Goal: Task Accomplishment & Management: Use online tool/utility

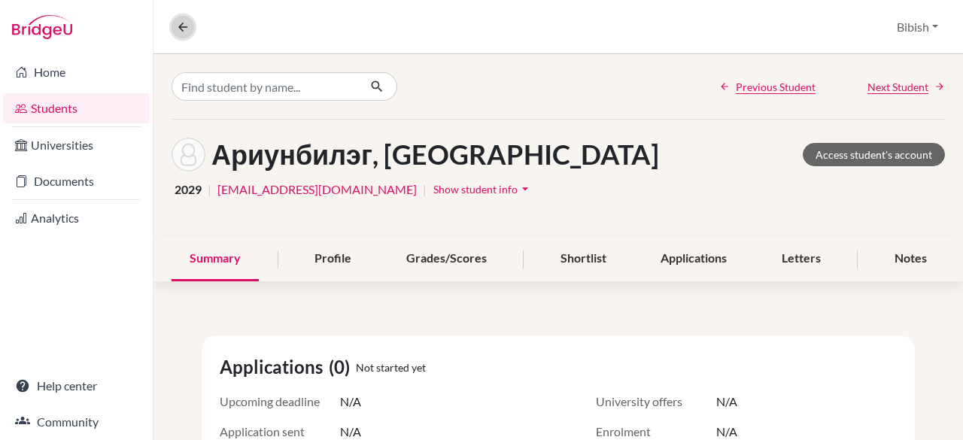
click at [176, 31] on icon at bounding box center [183, 27] width 14 height 14
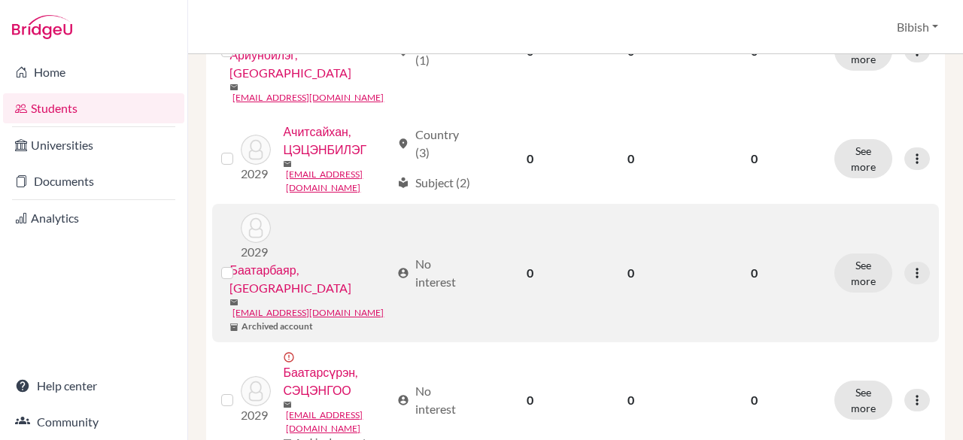
scroll to position [1053, 0]
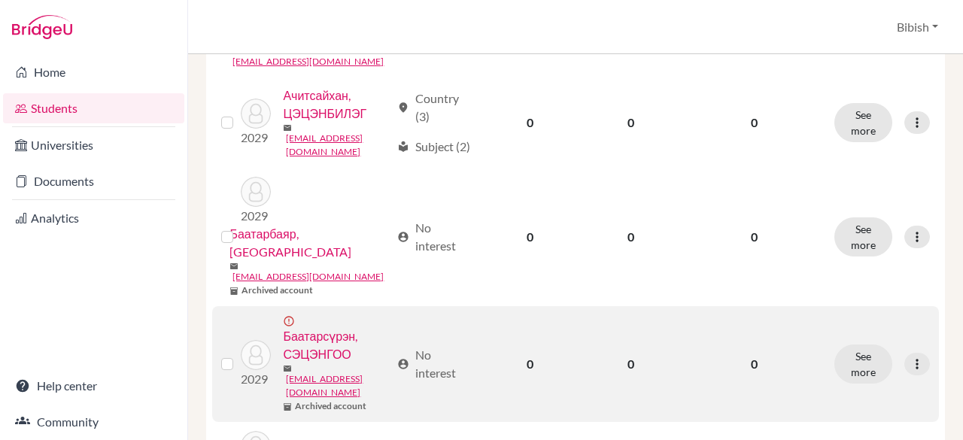
click at [314, 327] on link "Баатарсүрэн, СЭЦЭНГОО" at bounding box center [336, 345] width 107 height 36
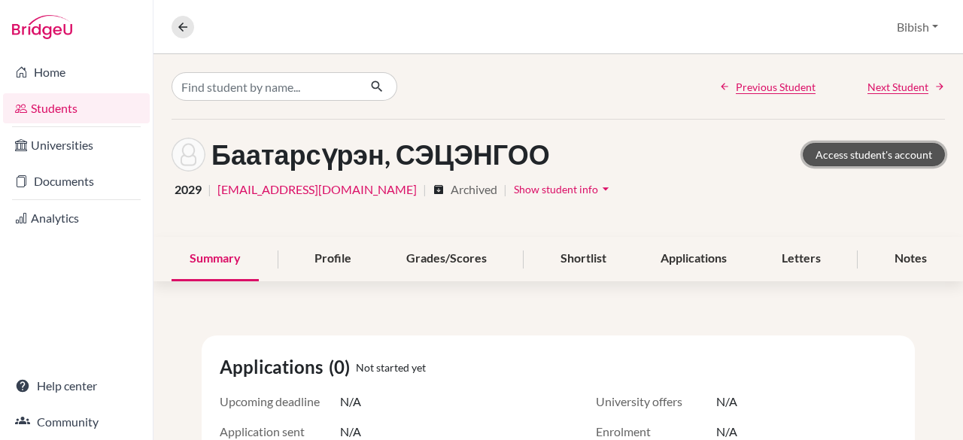
click at [838, 143] on link "Access student's account" at bounding box center [874, 154] width 142 height 23
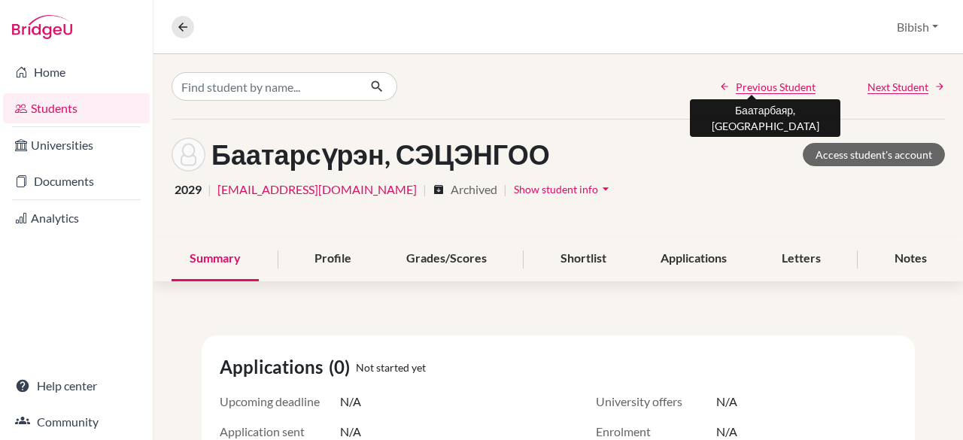
click at [746, 87] on span "Previous Student" at bounding box center [776, 87] width 80 height 16
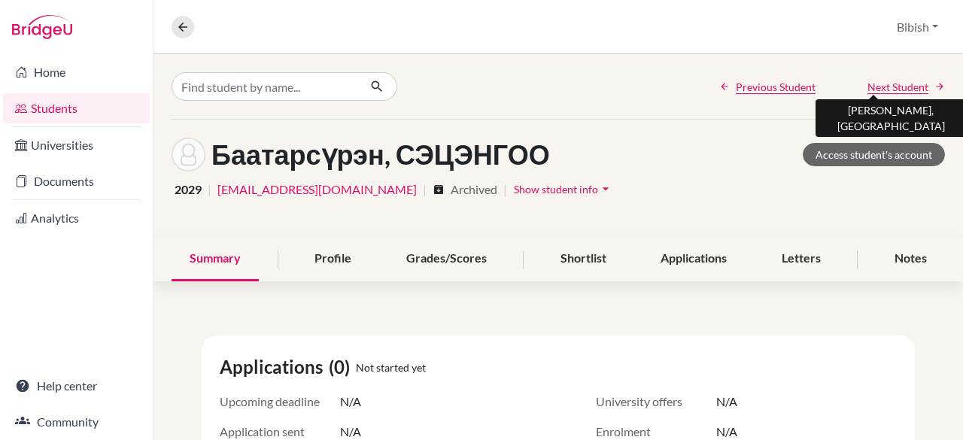
click at [884, 88] on span "Next Student" at bounding box center [897, 87] width 61 height 16
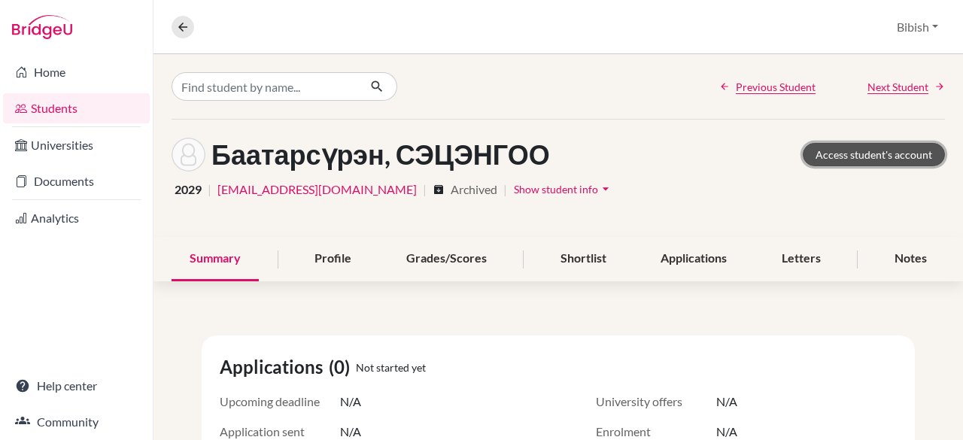
click at [871, 156] on link "Access student's account" at bounding box center [874, 154] width 142 height 23
click at [843, 150] on link "Access student's account" at bounding box center [874, 154] width 142 height 23
click at [724, 84] on link "Previous Student" at bounding box center [767, 87] width 96 height 16
click at [172, 26] on button at bounding box center [183, 27] width 23 height 23
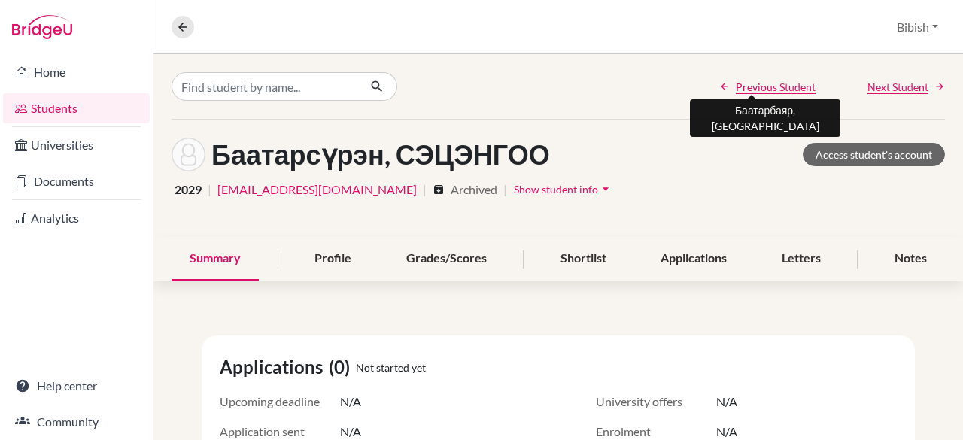
click at [758, 84] on span "Previous Student" at bounding box center [776, 87] width 80 height 16
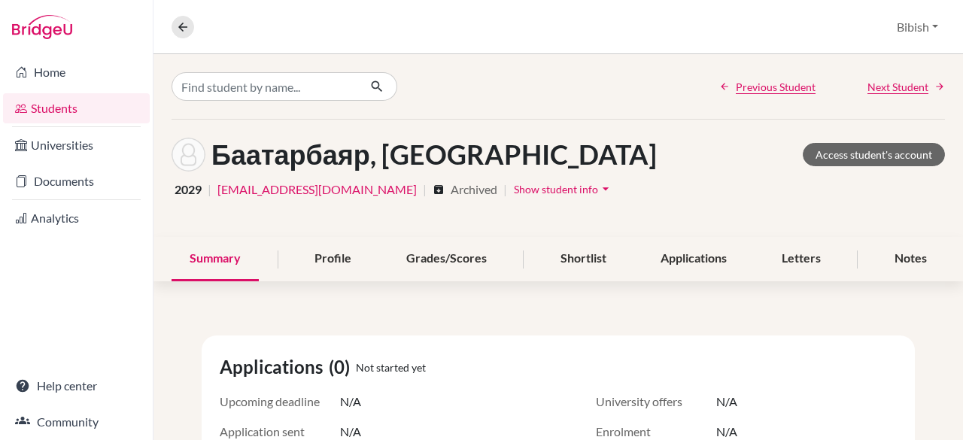
click at [62, 103] on link "Students" at bounding box center [76, 108] width 147 height 30
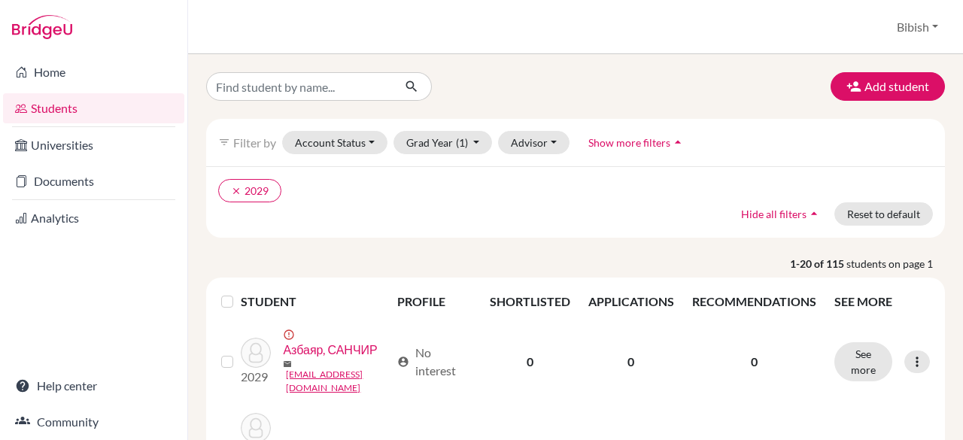
click at [98, 105] on link "Students" at bounding box center [93, 108] width 181 height 30
click at [915, 23] on button "Bibish" at bounding box center [917, 27] width 55 height 29
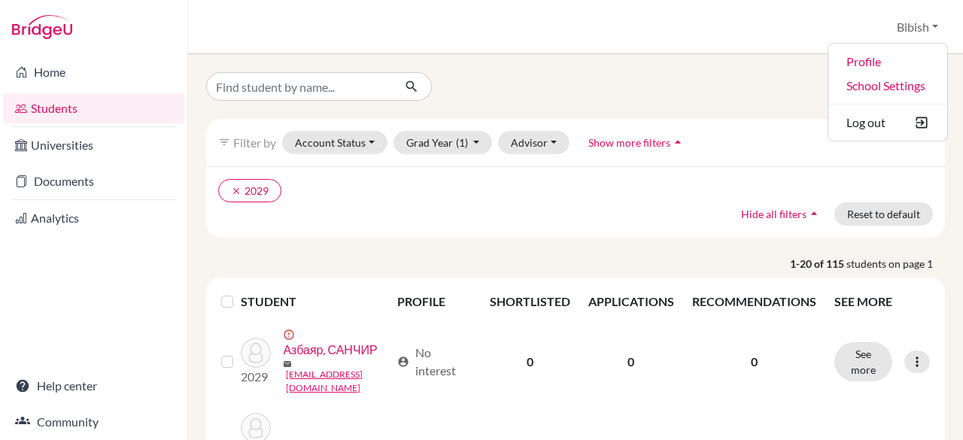
click at [702, 95] on div "Add student" at bounding box center [575, 86] width 761 height 29
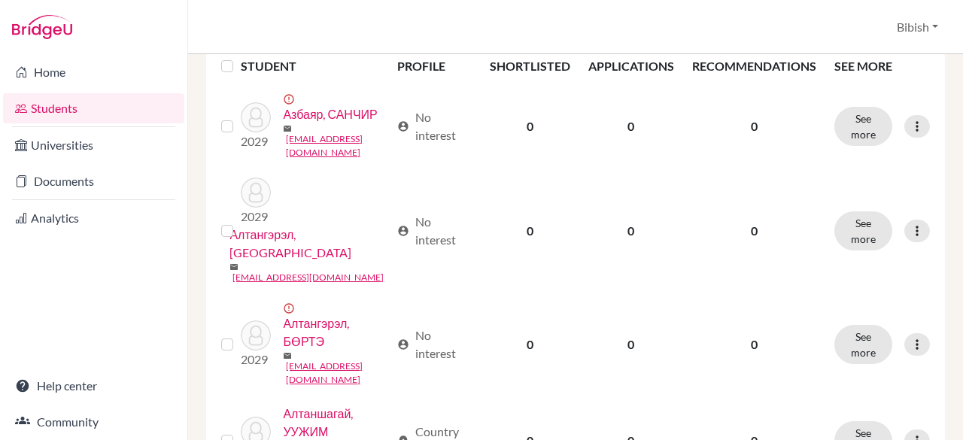
scroll to position [527, 0]
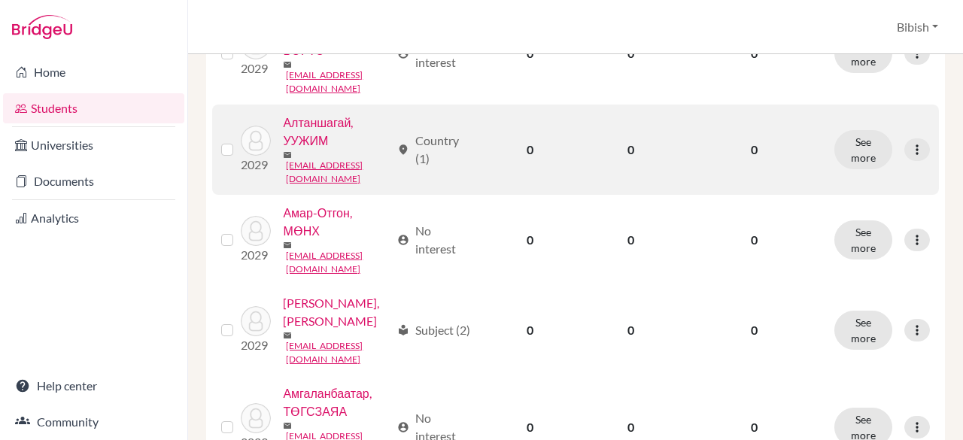
click at [300, 150] on link "Алтаншагай, УУЖИМ" at bounding box center [336, 132] width 107 height 36
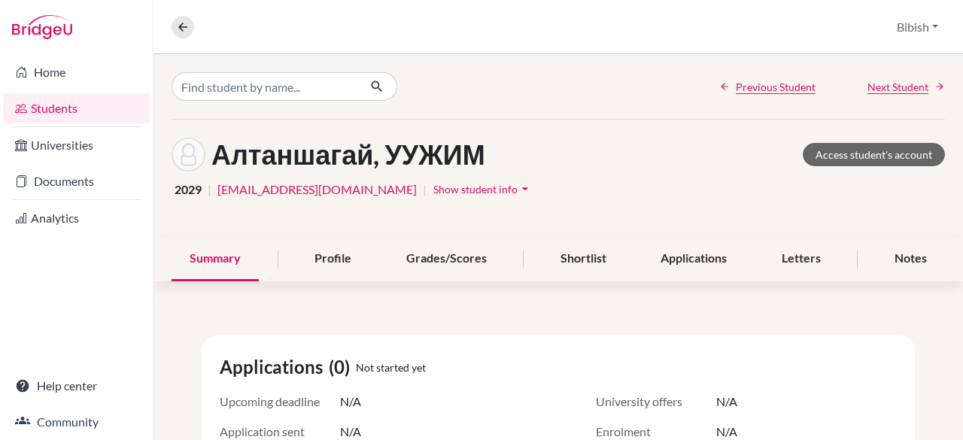
click at [264, 187] on link "[EMAIL_ADDRESS][DOMAIN_NAME]" at bounding box center [316, 190] width 199 height 18
click at [90, 138] on link "Universities" at bounding box center [76, 145] width 147 height 30
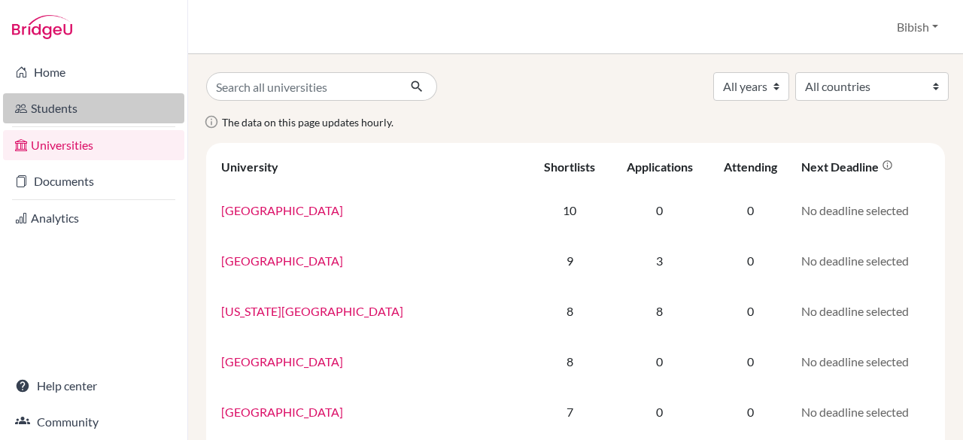
click at [87, 105] on link "Students" at bounding box center [93, 108] width 181 height 30
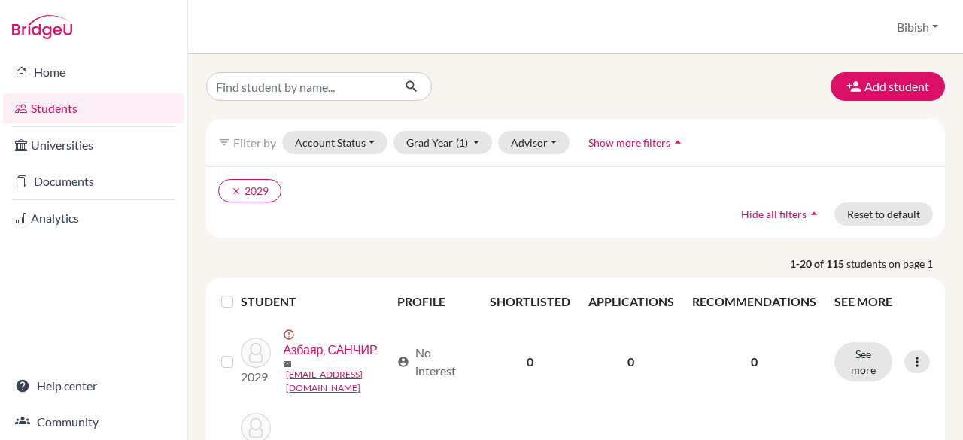
click at [627, 139] on span "Show more filters" at bounding box center [629, 142] width 82 height 13
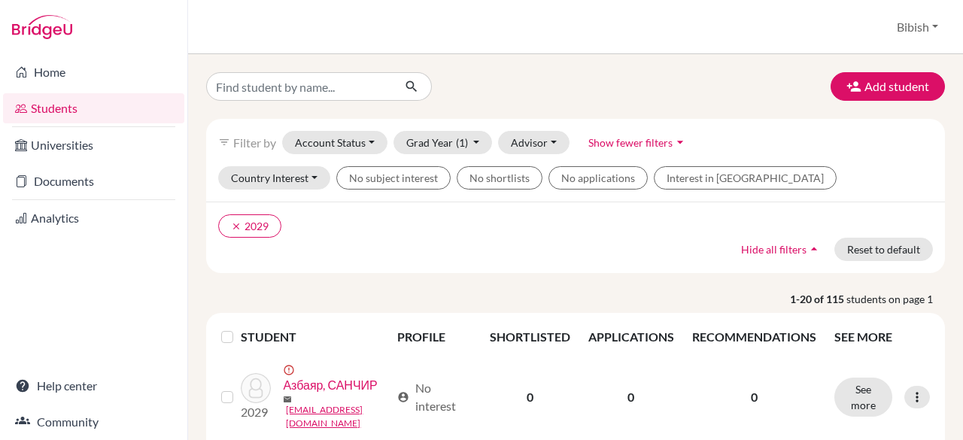
click at [627, 139] on span "Show fewer filters" at bounding box center [630, 142] width 84 height 13
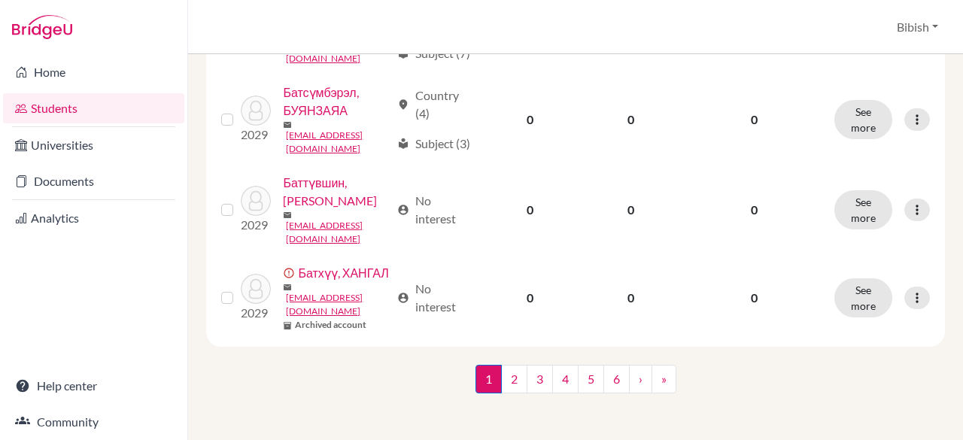
scroll to position [1971, 0]
click at [507, 371] on link "2" at bounding box center [514, 377] width 26 height 29
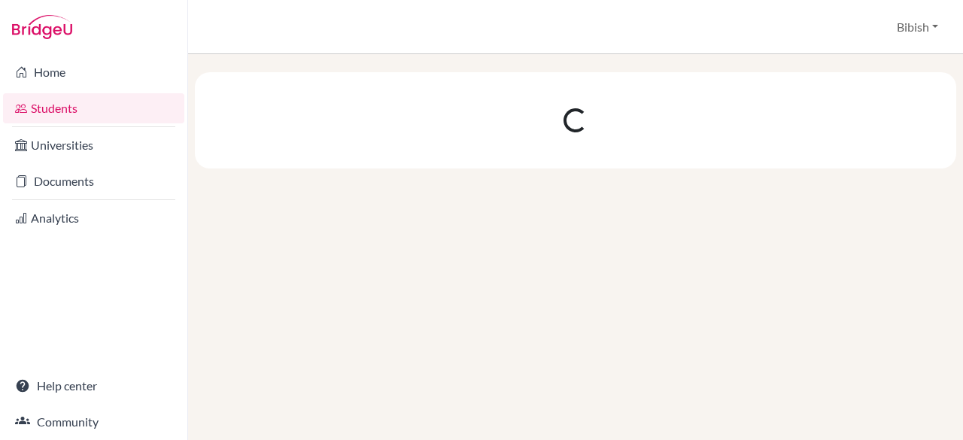
scroll to position [0, 0]
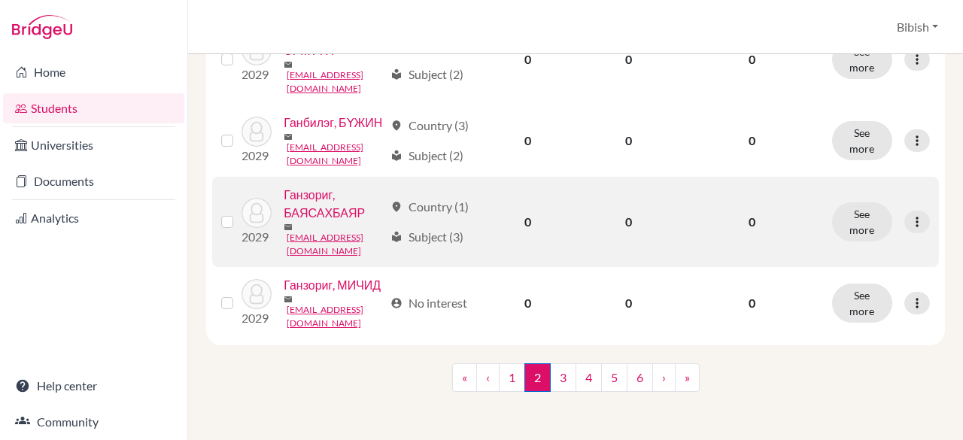
scroll to position [1977, 0]
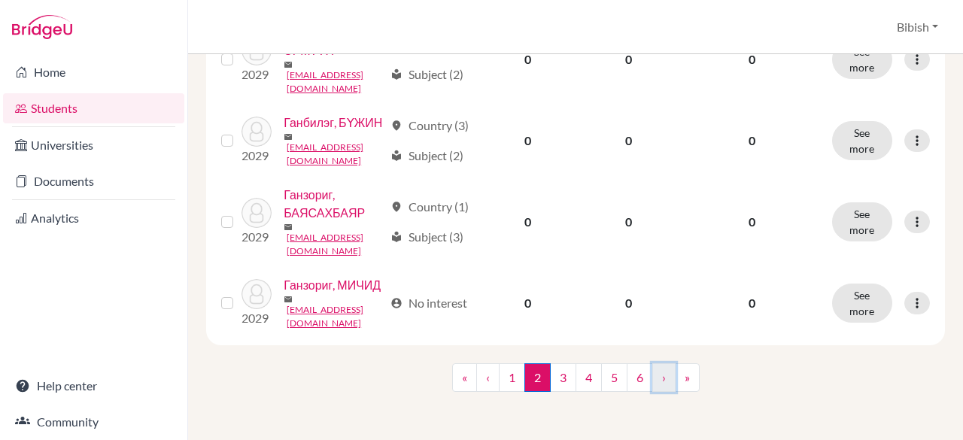
click at [658, 381] on link "›" at bounding box center [663, 377] width 23 height 29
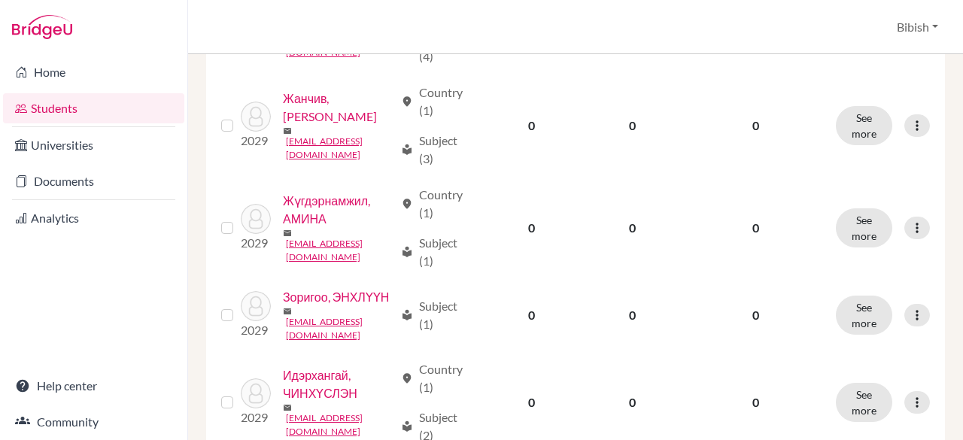
scroll to position [2019, 0]
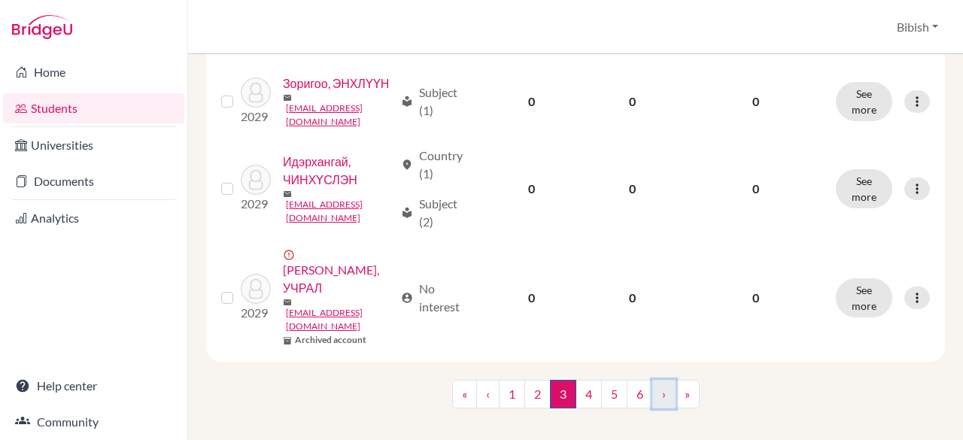
click at [655, 380] on link "›" at bounding box center [663, 394] width 23 height 29
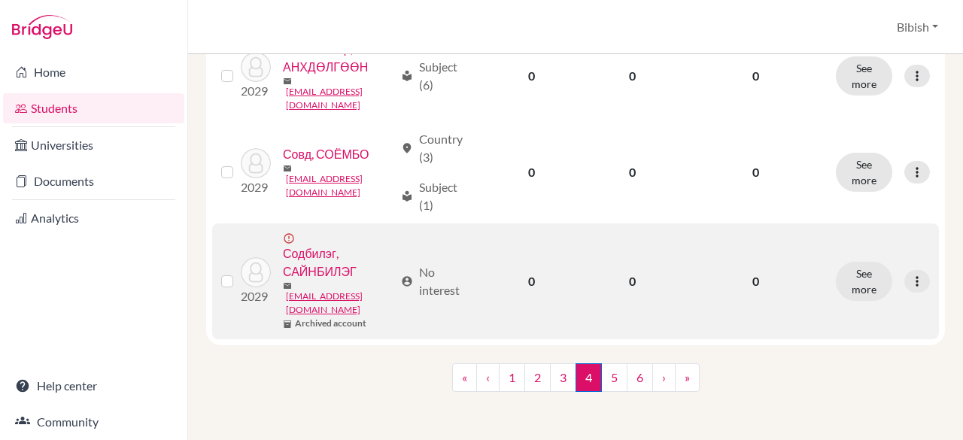
scroll to position [2007, 0]
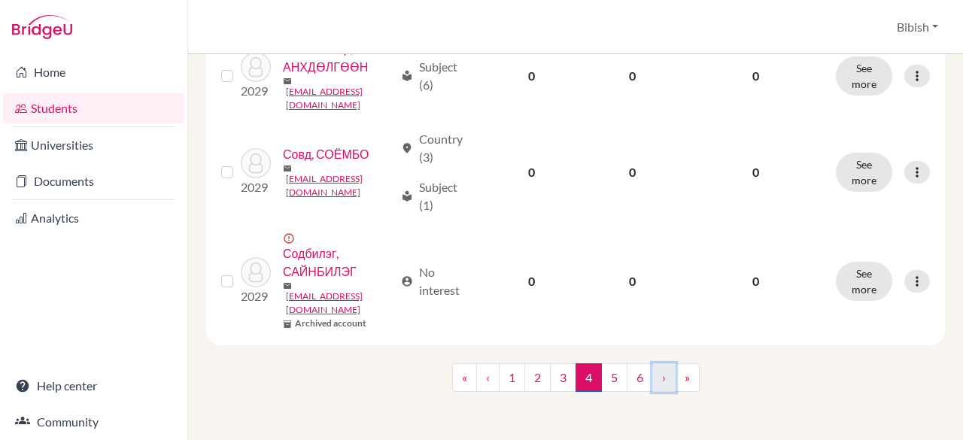
click at [652, 378] on link "›" at bounding box center [663, 377] width 23 height 29
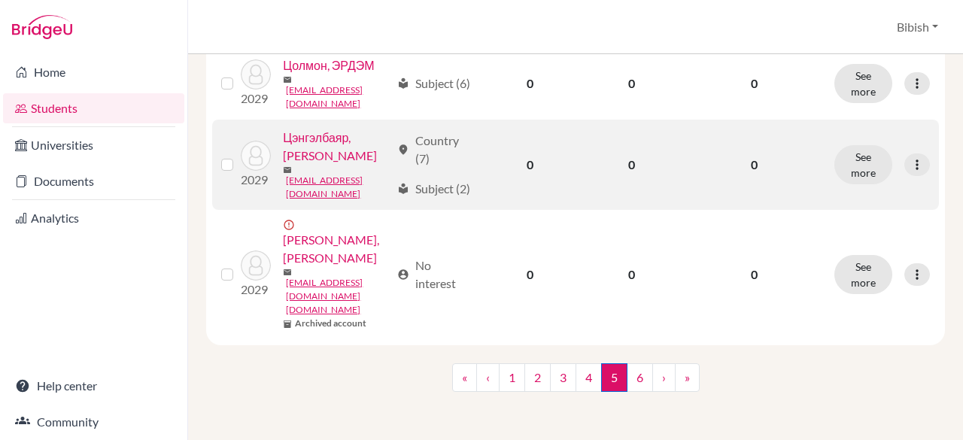
scroll to position [2028, 0]
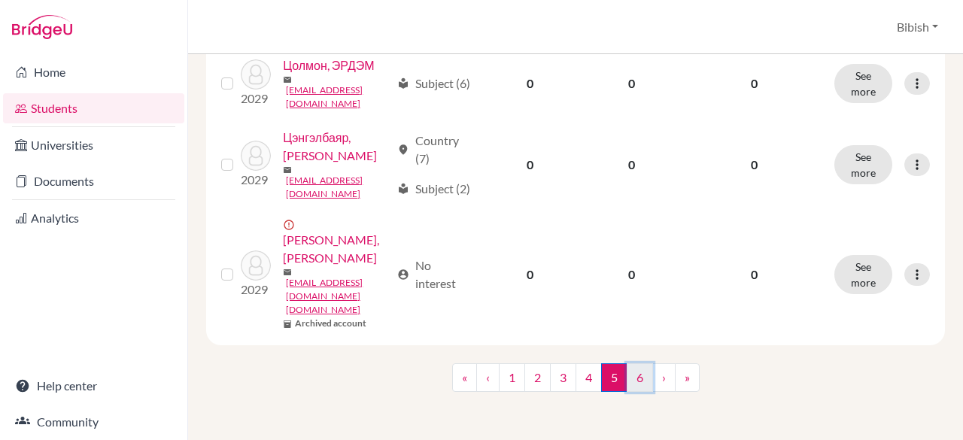
click at [637, 377] on link "6" at bounding box center [640, 377] width 26 height 29
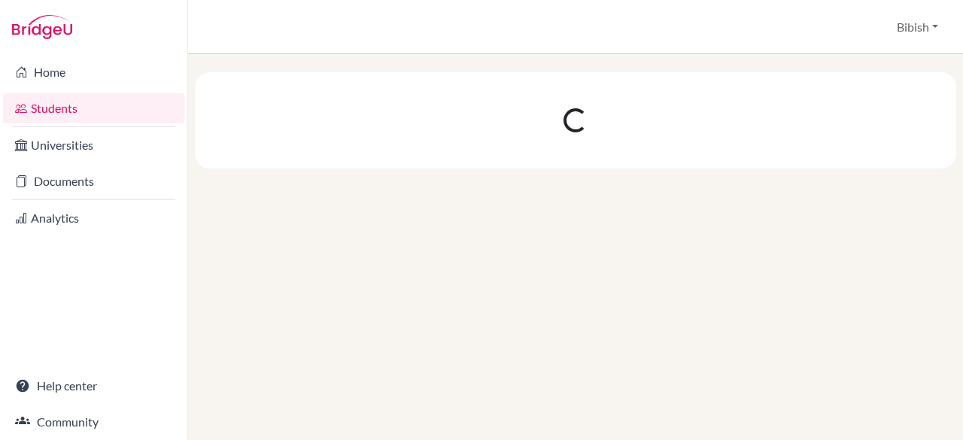
scroll to position [0, 0]
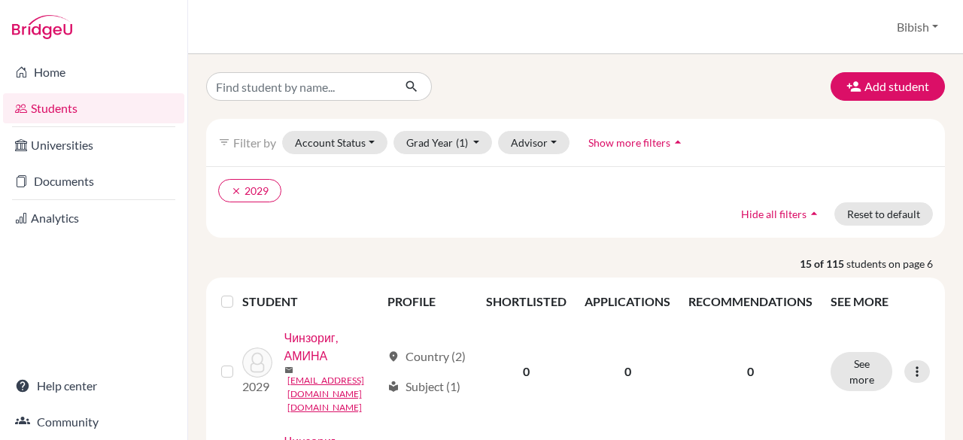
click at [357, 207] on div "clear 2029 Hide all filters arrow_drop_up Reset to default" at bounding box center [575, 201] width 739 height 71
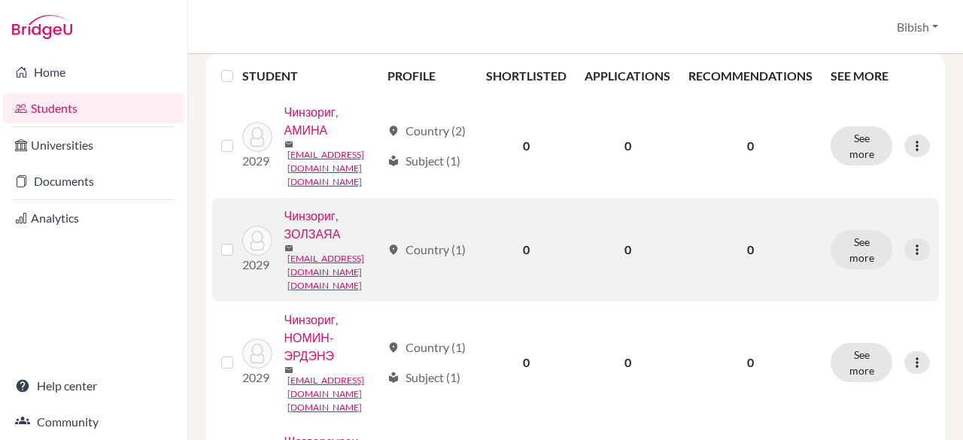
scroll to position [150, 0]
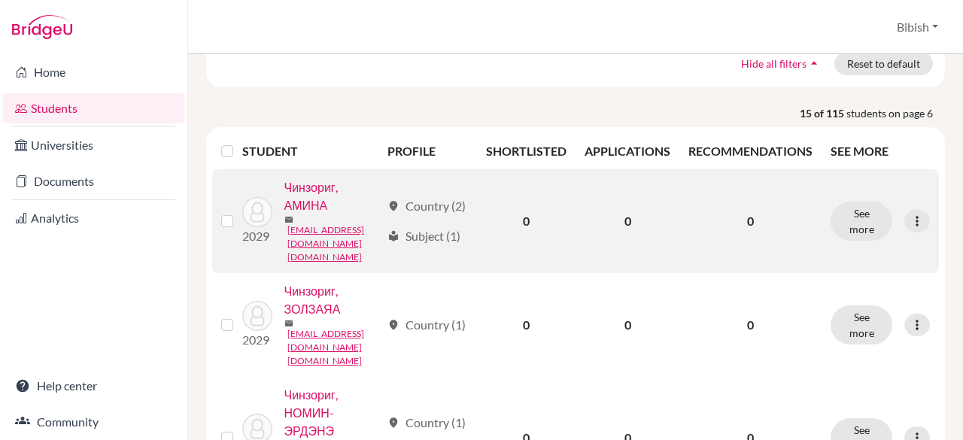
click at [292, 214] on link "Чинзориг, АМИНА" at bounding box center [332, 196] width 96 height 36
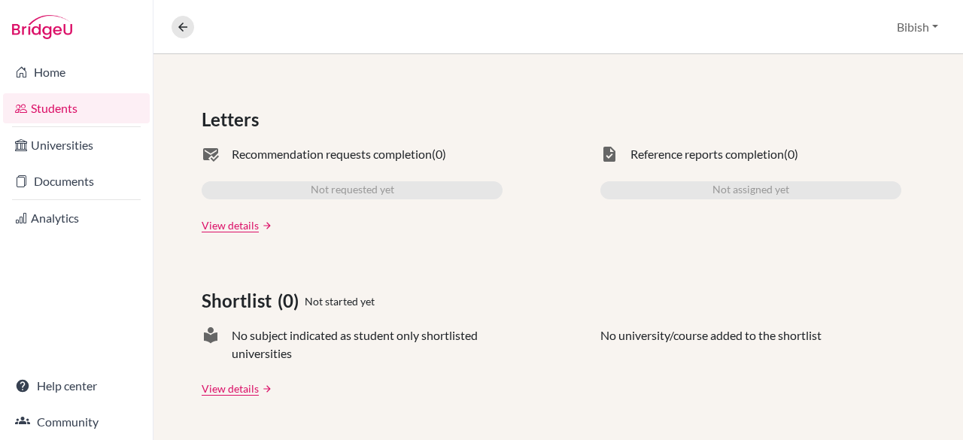
scroll to position [451, 0]
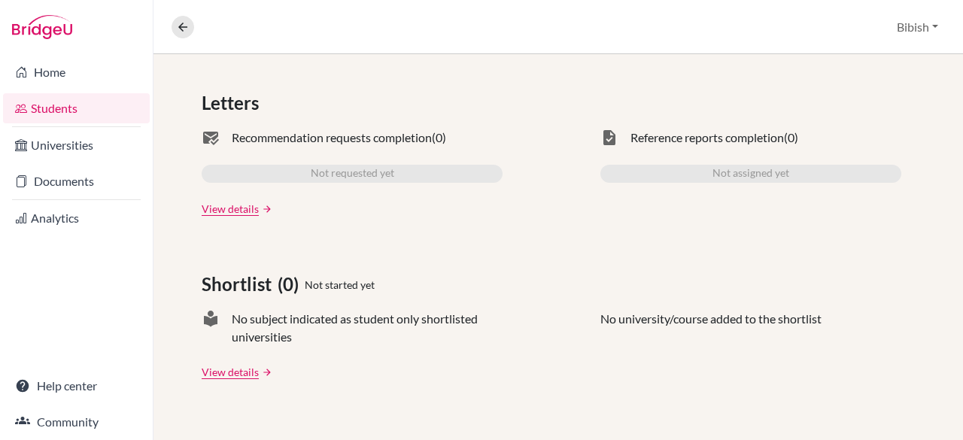
click at [676, 146] on div "task Reference reports completion (0) Not assigned yet" at bounding box center [750, 173] width 301 height 88
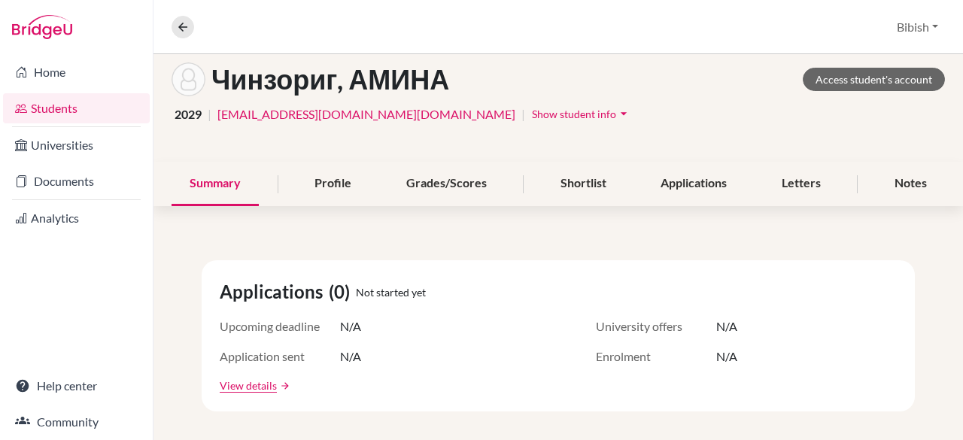
scroll to position [0, 0]
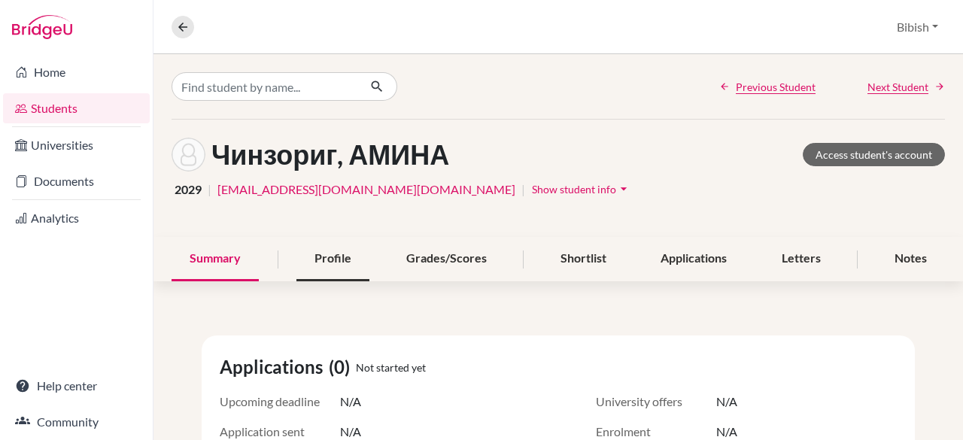
click at [318, 253] on div "Profile" at bounding box center [332, 259] width 73 height 44
click at [825, 156] on link "Access student's account" at bounding box center [874, 154] width 142 height 23
